Goal: Task Accomplishment & Management: Manage account settings

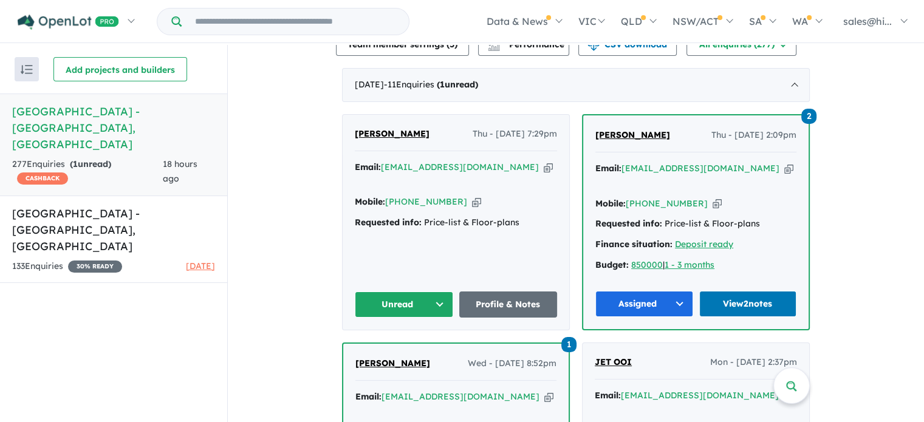
scroll to position [547, 0]
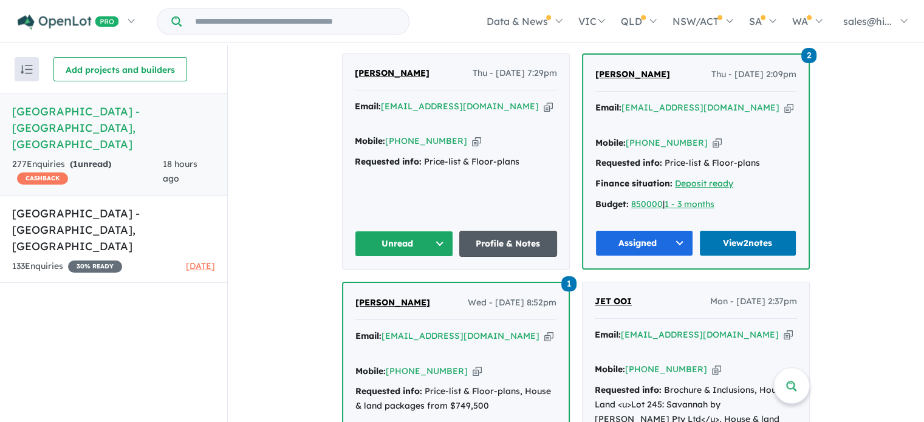
click at [495, 240] on link "Profile & Notes" at bounding box center [508, 244] width 98 height 26
drag, startPoint x: 414, startPoint y: 81, endPoint x: 352, endPoint y: 89, distance: 62.0
click at [355, 89] on div "Priya Ashika Thu - 11/09/2025, 7:29pm" at bounding box center [456, 78] width 202 height 24
copy span "[PERSON_NAME]"
click at [437, 239] on button "Unread" at bounding box center [404, 244] width 98 height 26
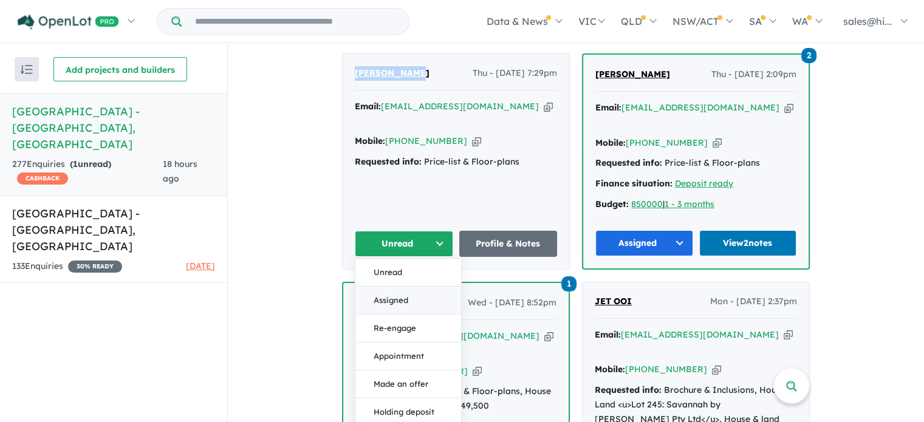
click at [421, 291] on button "Assigned" at bounding box center [408, 301] width 106 height 28
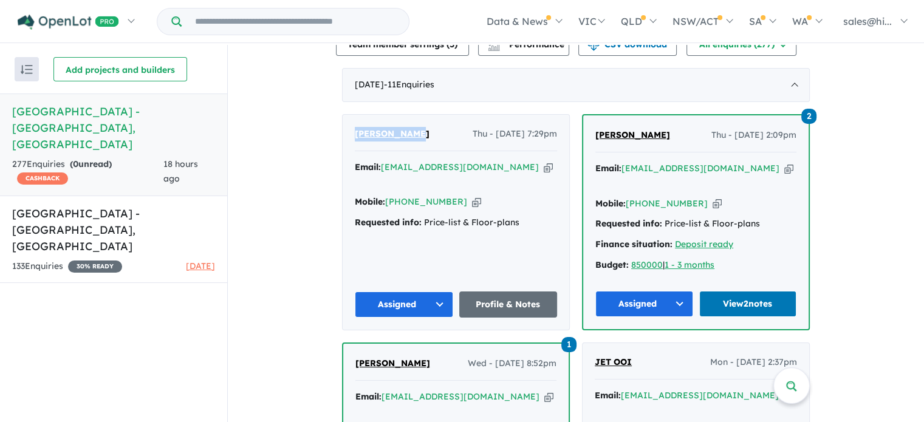
scroll to position [425, 0]
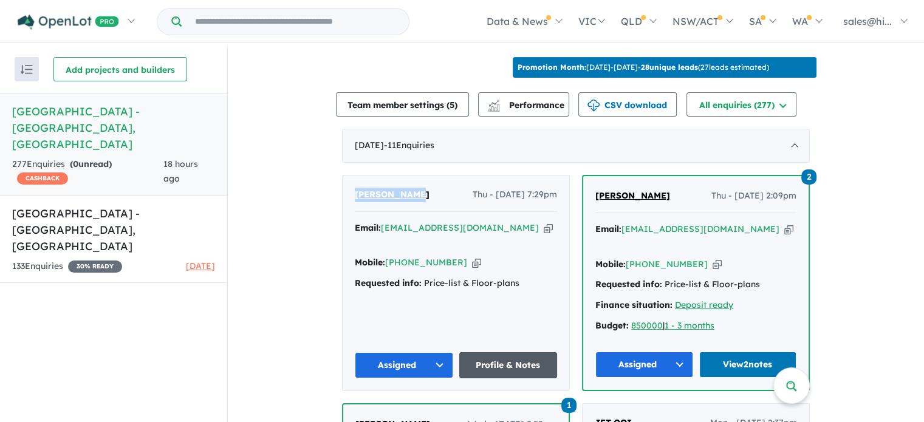
click at [502, 363] on link "Profile & Notes" at bounding box center [508, 365] width 98 height 26
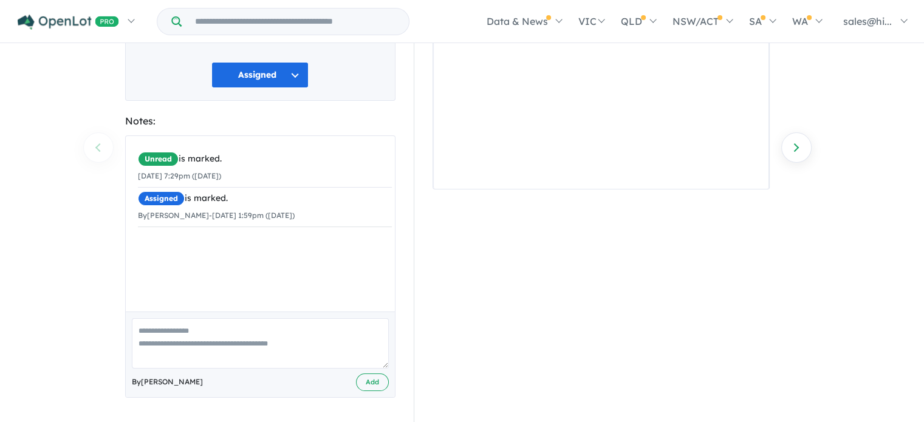
scroll to position [153, 0]
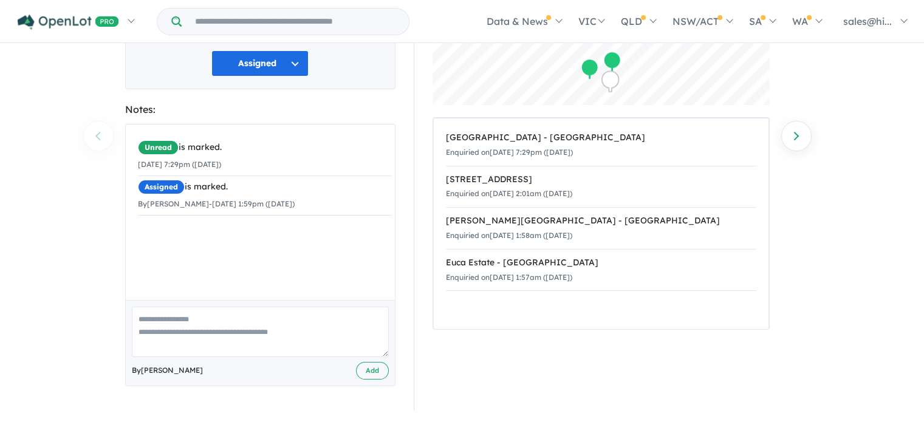
click at [225, 317] on div "By [PERSON_NAME] Add" at bounding box center [260, 343] width 269 height 86
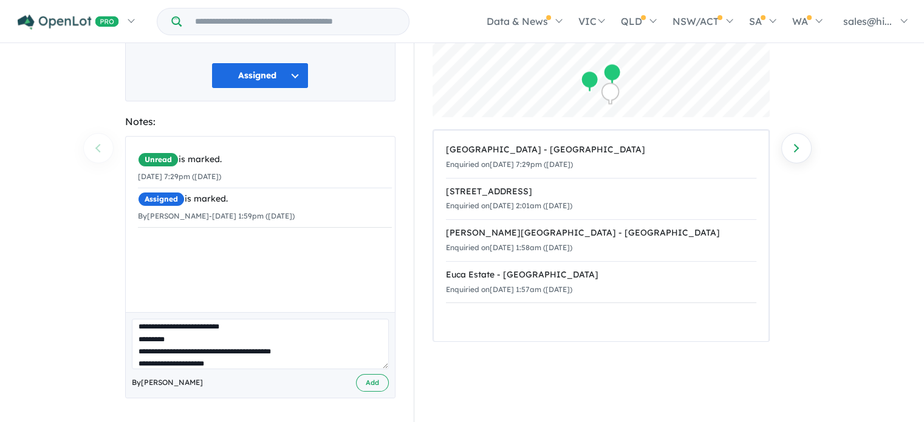
scroll to position [17, 0]
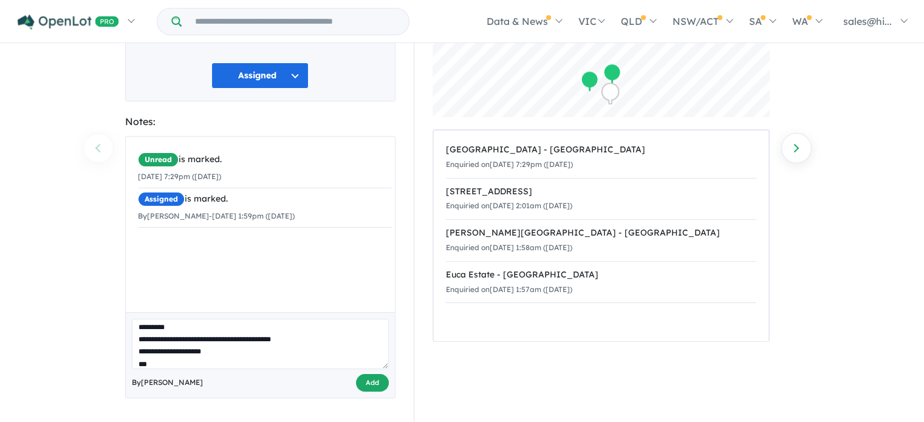
type textarea "**********"
click at [365, 386] on button "Add" at bounding box center [372, 383] width 33 height 18
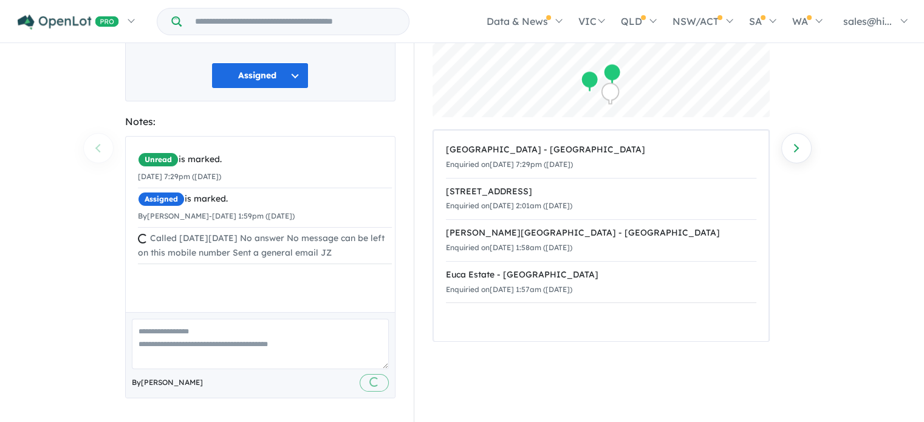
scroll to position [0, 0]
